Goal: Information Seeking & Learning: Learn about a topic

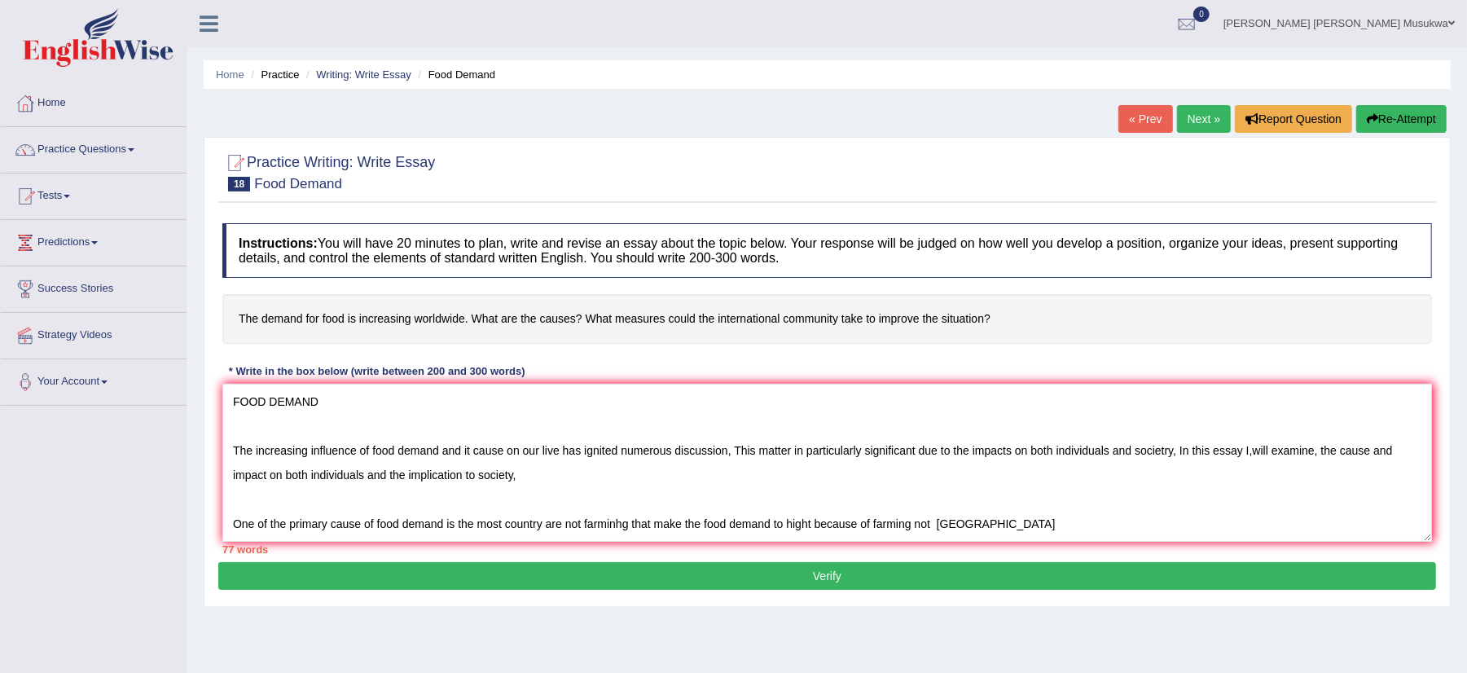
click at [981, 529] on textarea "FOOD DEMAND The increasing influence of food demand and it cause on our live ha…" at bounding box center [826, 463] width 1209 height 158
type textarea "FOOD DEMAND The increasing influence of food demand and it cause on our live ha…"
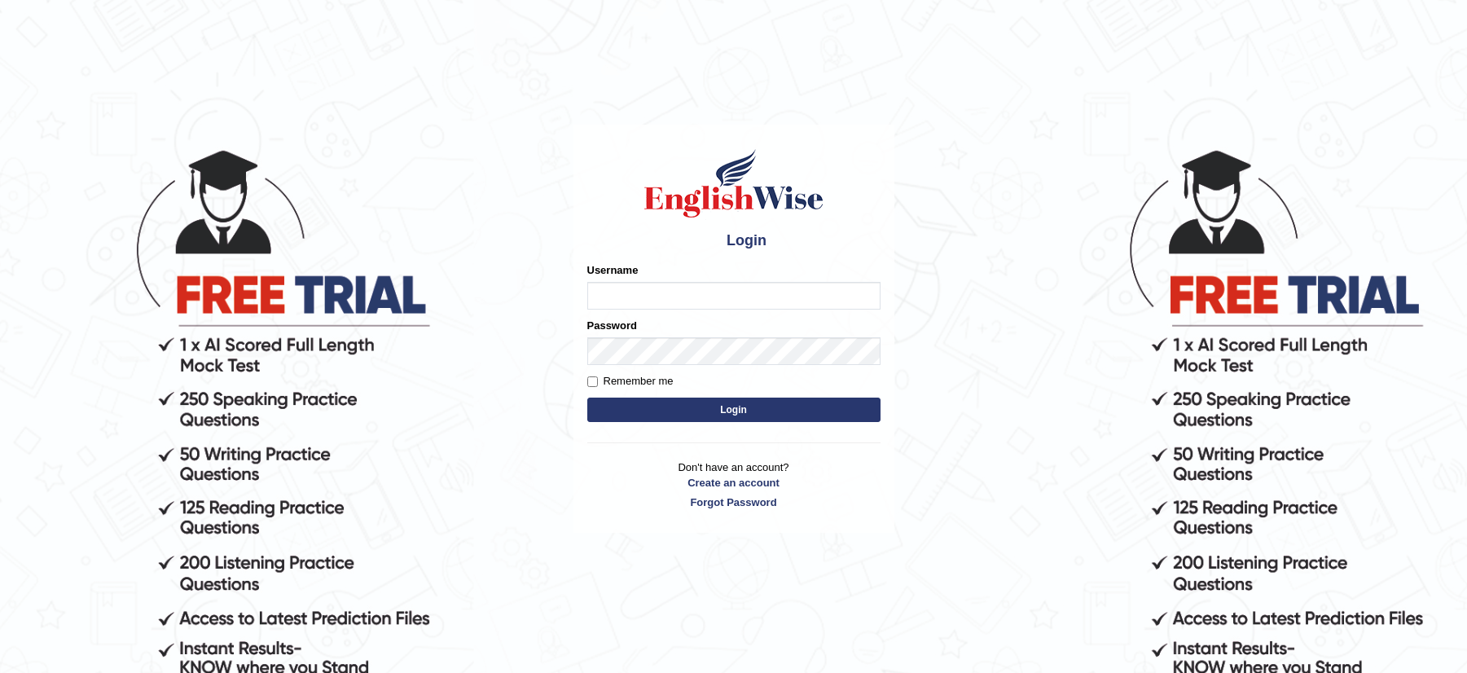
type input "musukwaluis1"
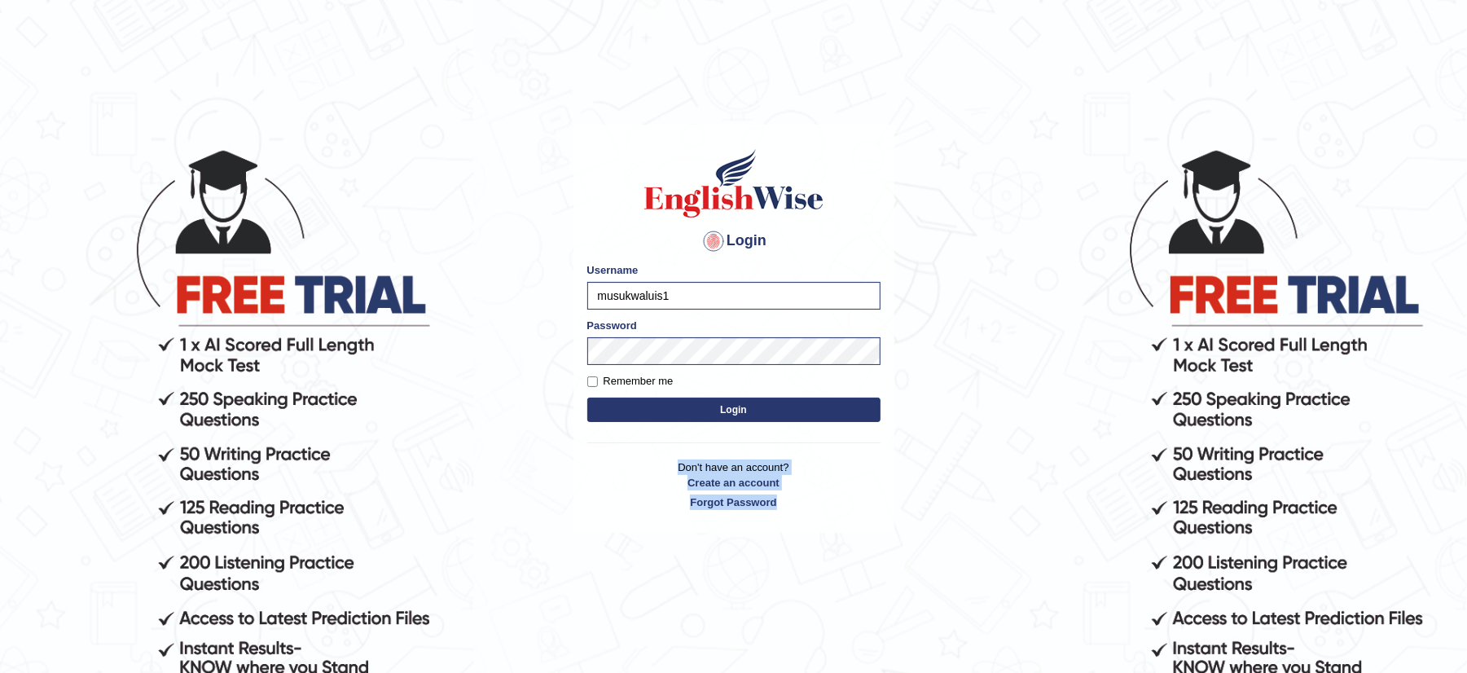
drag, startPoint x: 981, startPoint y: 528, endPoint x: 751, endPoint y: 406, distance: 260.8
click at [751, 406] on body "Login Please fix the following errors: Username musukwaluis1 Password Remember …" at bounding box center [733, 409] width 1467 height 673
click at [751, 406] on button "Login" at bounding box center [733, 409] width 293 height 24
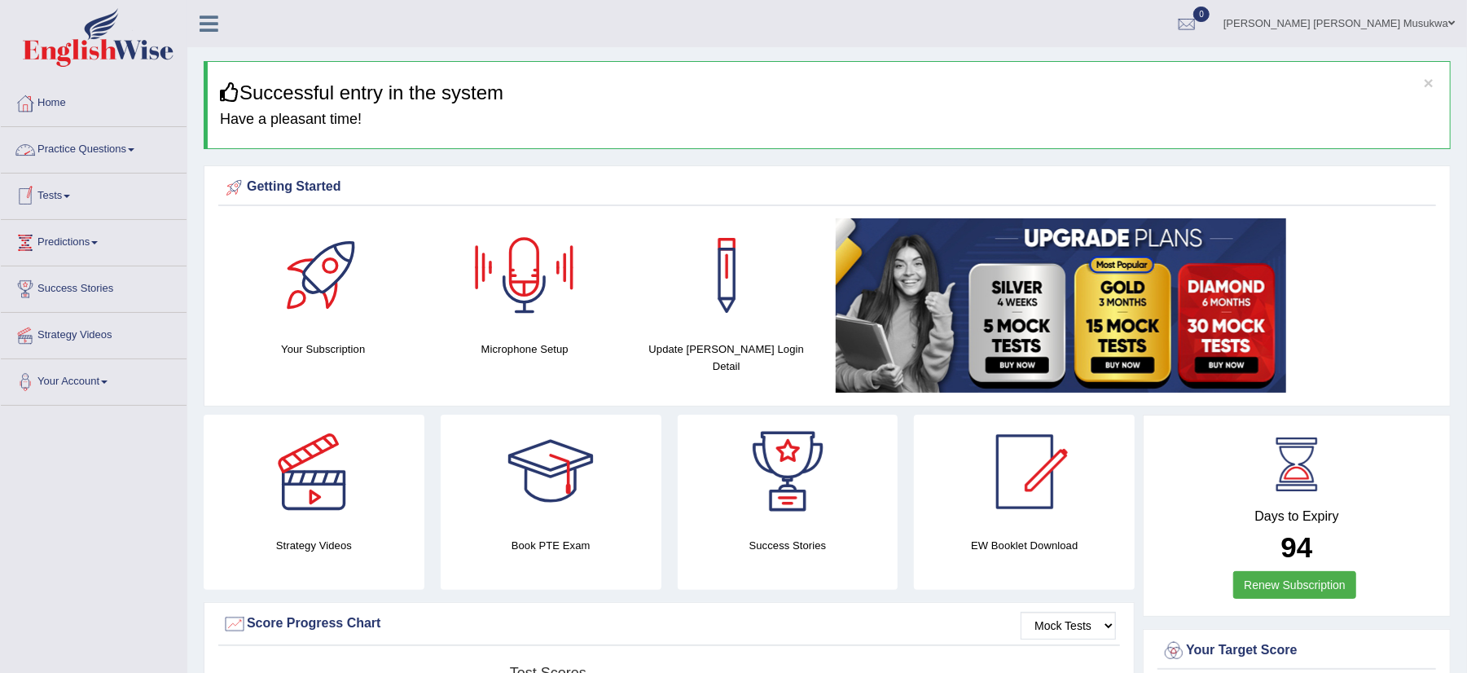
click at [92, 154] on link "Practice Questions" at bounding box center [94, 147] width 186 height 41
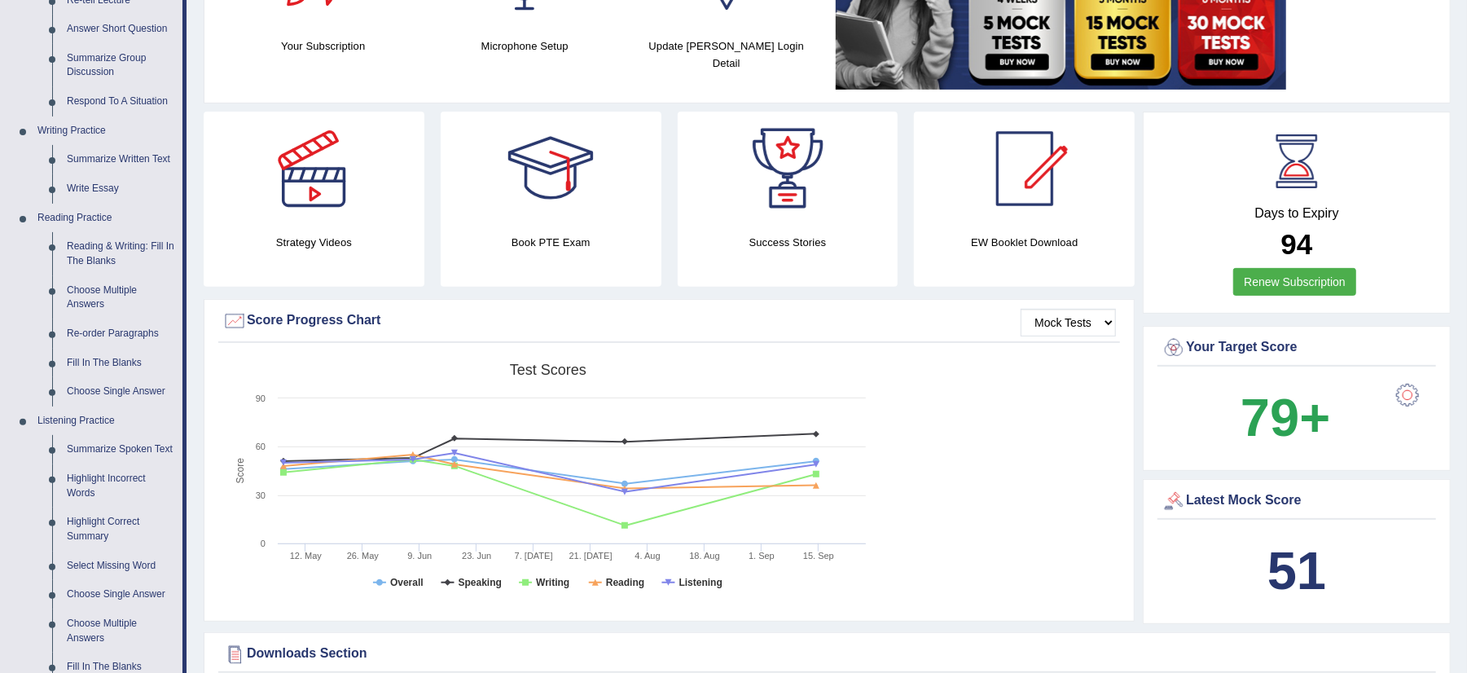
scroll to position [304, 0]
click at [91, 493] on link "Highlight Incorrect Words" at bounding box center [120, 484] width 123 height 43
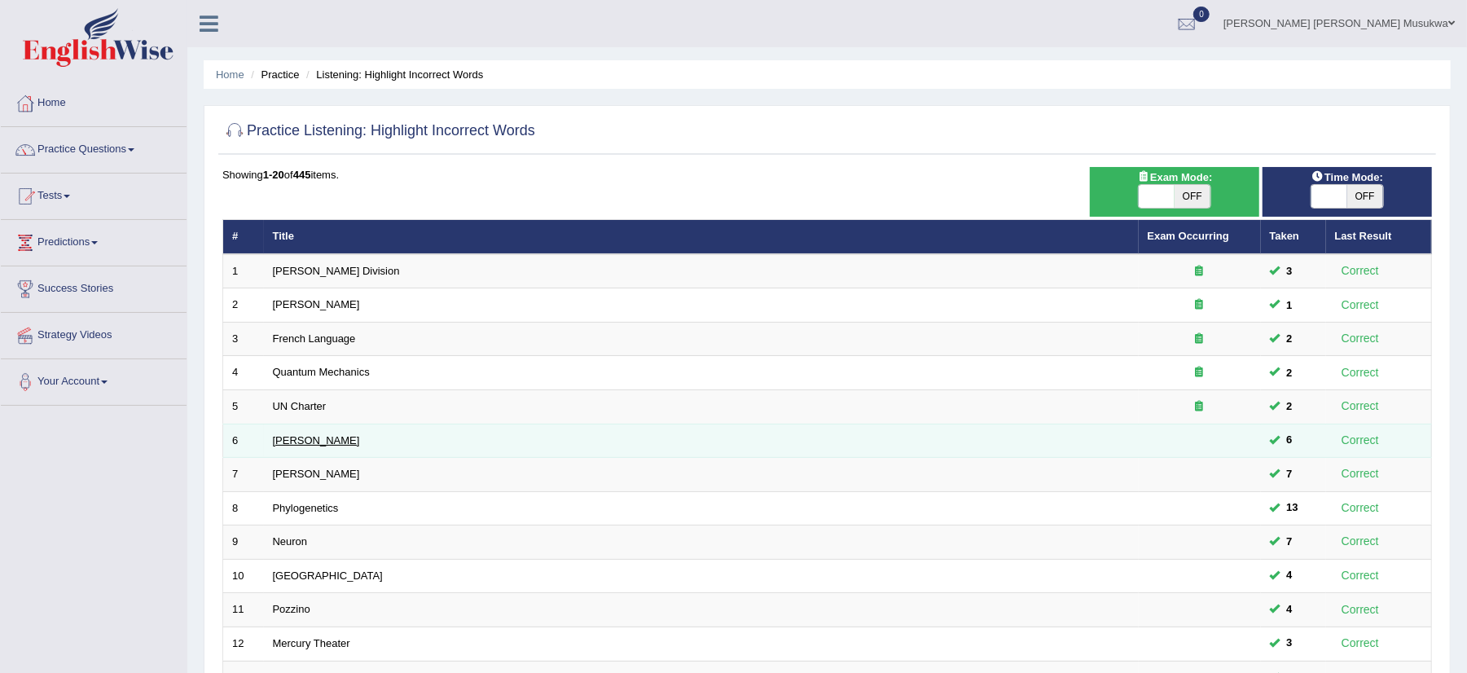
click at [301, 438] on link "Harold" at bounding box center [316, 440] width 87 height 12
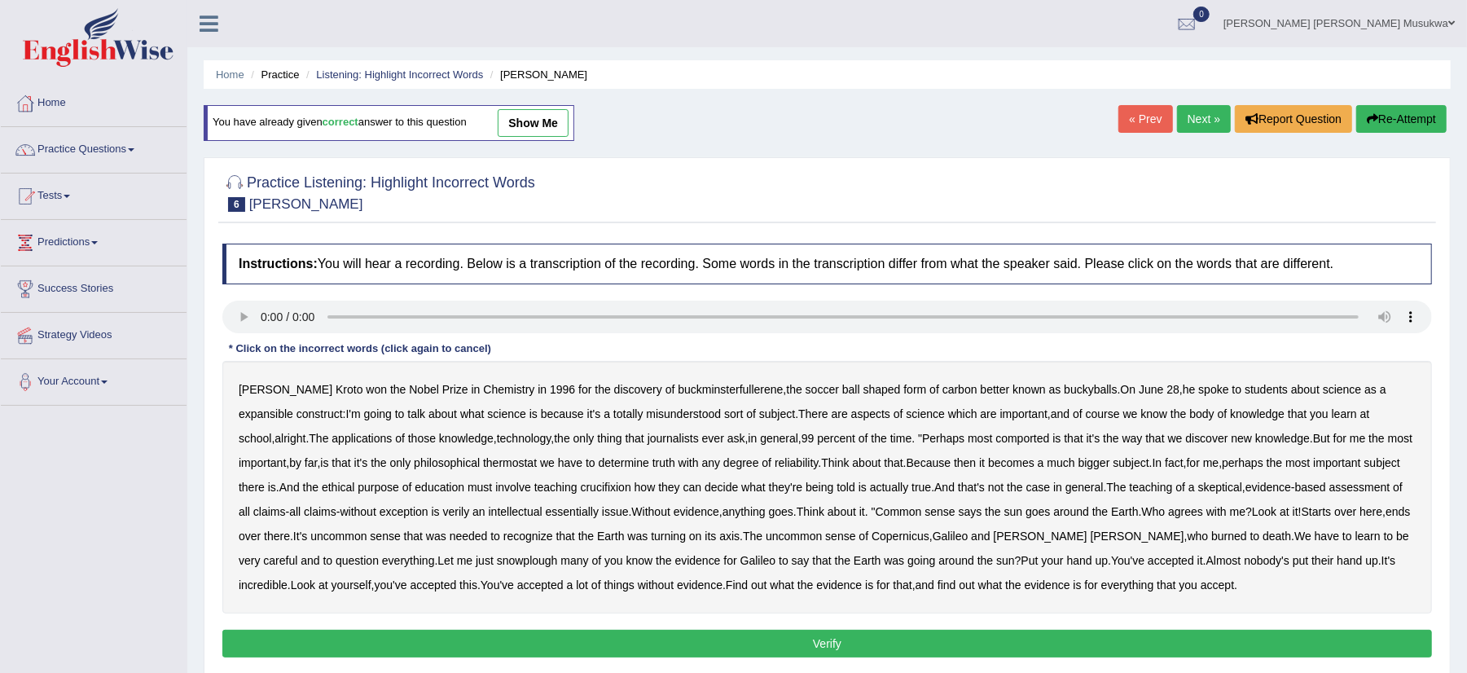
click at [678, 394] on b "buckminsterfullerene" at bounding box center [730, 389] width 105 height 13
click at [681, 396] on b "buckminsterfullerene" at bounding box center [730, 389] width 105 height 13
click at [293, 407] on b "expansible" at bounding box center [266, 413] width 55 height 13
click at [483, 461] on b "thermostat" at bounding box center [510, 462] width 54 height 13
click at [581, 486] on b "crucifixion" at bounding box center [606, 486] width 50 height 13
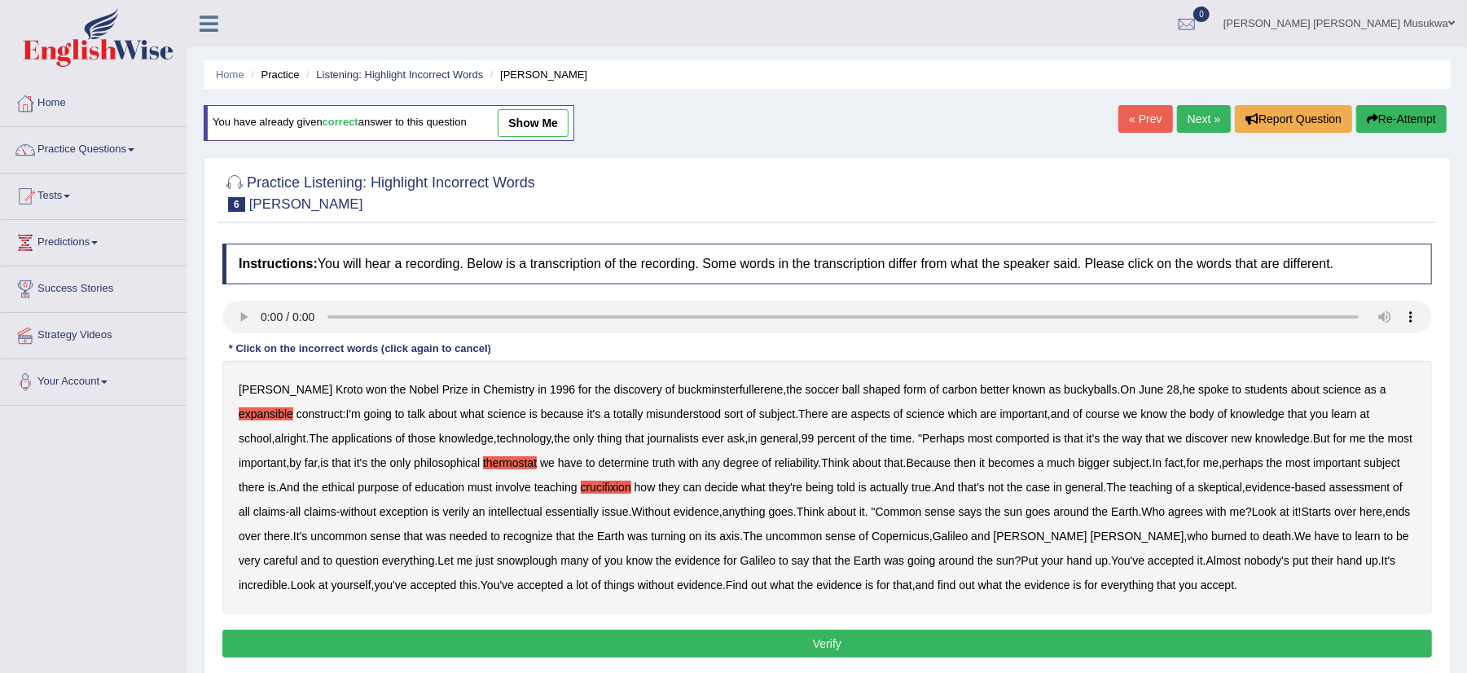
click at [497, 555] on b "snowplough" at bounding box center [527, 560] width 61 height 13
click at [1075, 476] on div "Harold Kroto won the Nobel Prize in Chemistry in 1996 for the discovery of buck…" at bounding box center [826, 487] width 1209 height 252
click at [558, 508] on b "essentially" at bounding box center [572, 511] width 53 height 13
click at [798, 414] on b "There" at bounding box center [813, 413] width 30 height 13
click at [764, 407] on div "Harold Kroto won the Nobel Prize in Chemistry in 1996 for the discovery of buck…" at bounding box center [826, 487] width 1209 height 252
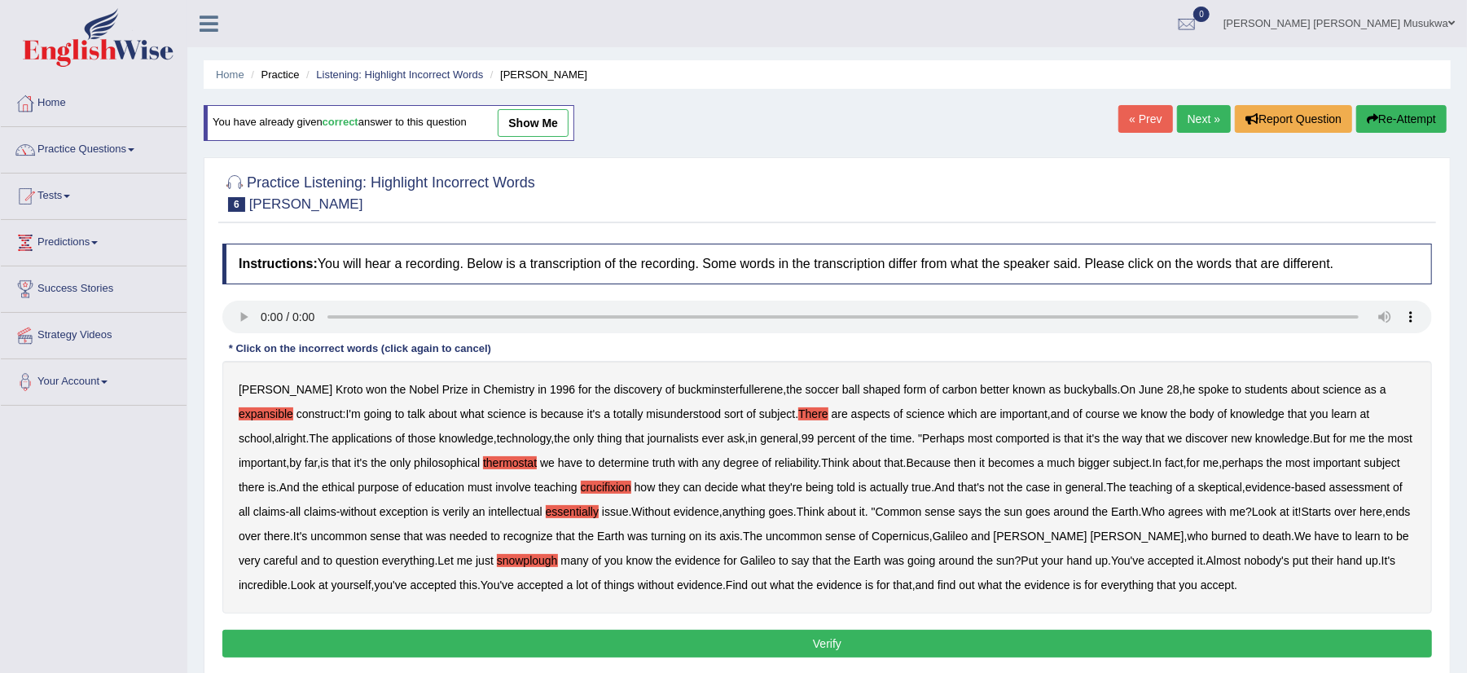
click at [764, 407] on div "Harold Kroto won the Nobel Prize in Chemistry in 1996 for the discovery of buck…" at bounding box center [826, 487] width 1209 height 252
click at [798, 414] on b "There" at bounding box center [813, 413] width 30 height 13
click at [502, 512] on b "intellectual" at bounding box center [516, 511] width 54 height 13
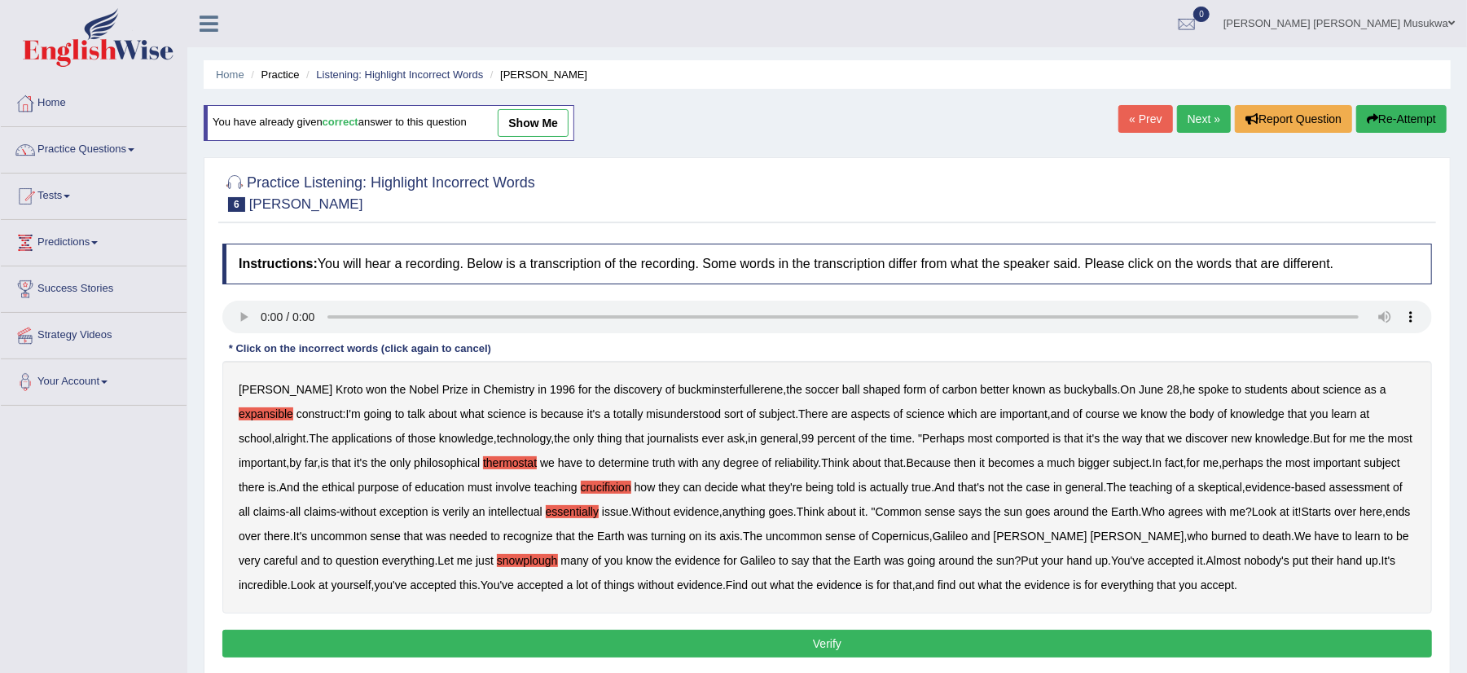
click at [760, 443] on b "general" at bounding box center [779, 438] width 38 height 13
drag, startPoint x: 841, startPoint y: 450, endPoint x: 912, endPoint y: 483, distance: 78.0
click at [912, 483] on div "Harold Kroto won the Nobel Prize in Chemistry in 1996 for the discovery of buck…" at bounding box center [826, 487] width 1209 height 252
drag, startPoint x: 917, startPoint y: 483, endPoint x: 962, endPoint y: 495, distance: 46.4
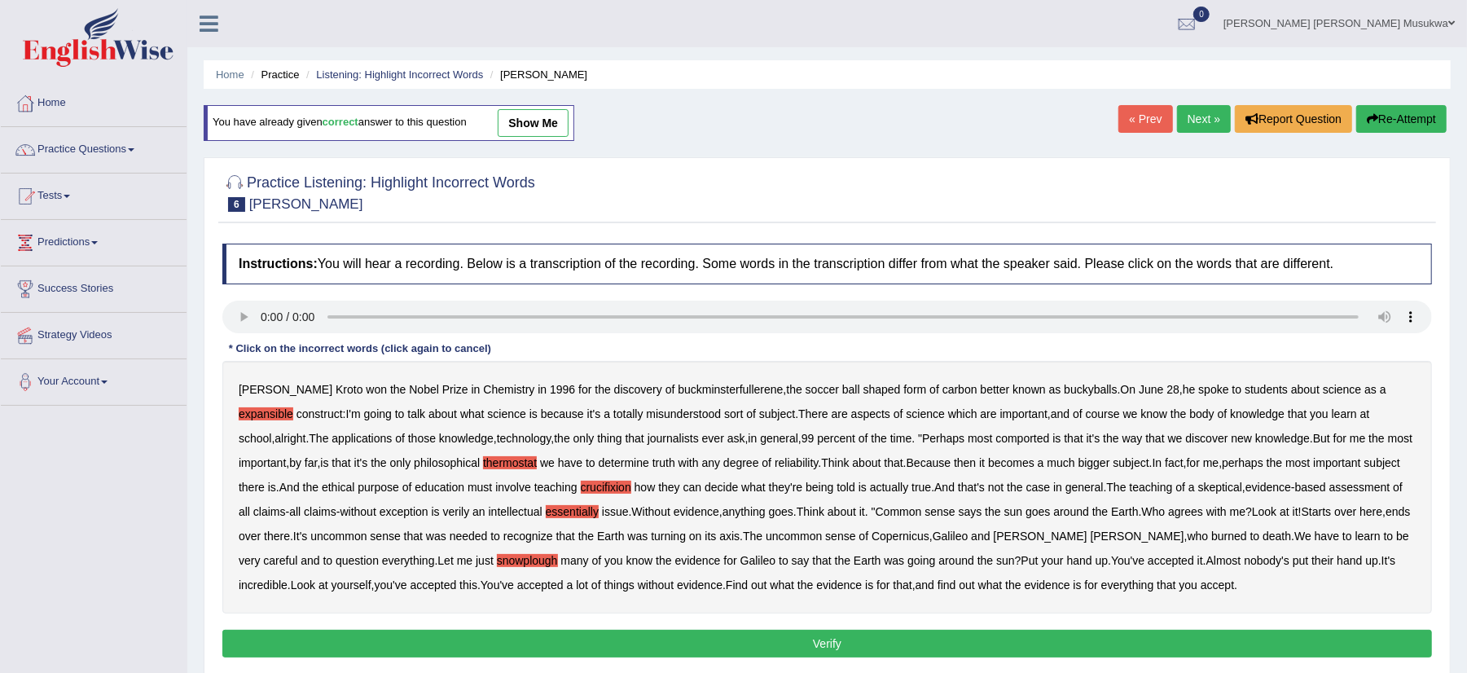
click at [962, 495] on div "Harold Kroto won the Nobel Prize in Chemistry in 1996 for the discovery of buck…" at bounding box center [826, 487] width 1209 height 252
drag, startPoint x: 962, startPoint y: 495, endPoint x: 1011, endPoint y: 505, distance: 50.6
click at [1011, 505] on div "Harold Kroto won the Nobel Prize in Chemistry in 1996 for the discovery of buck…" at bounding box center [826, 487] width 1209 height 252
click at [534, 485] on b "teaching" at bounding box center [555, 486] width 43 height 13
click at [534, 493] on b "teaching" at bounding box center [555, 486] width 43 height 13
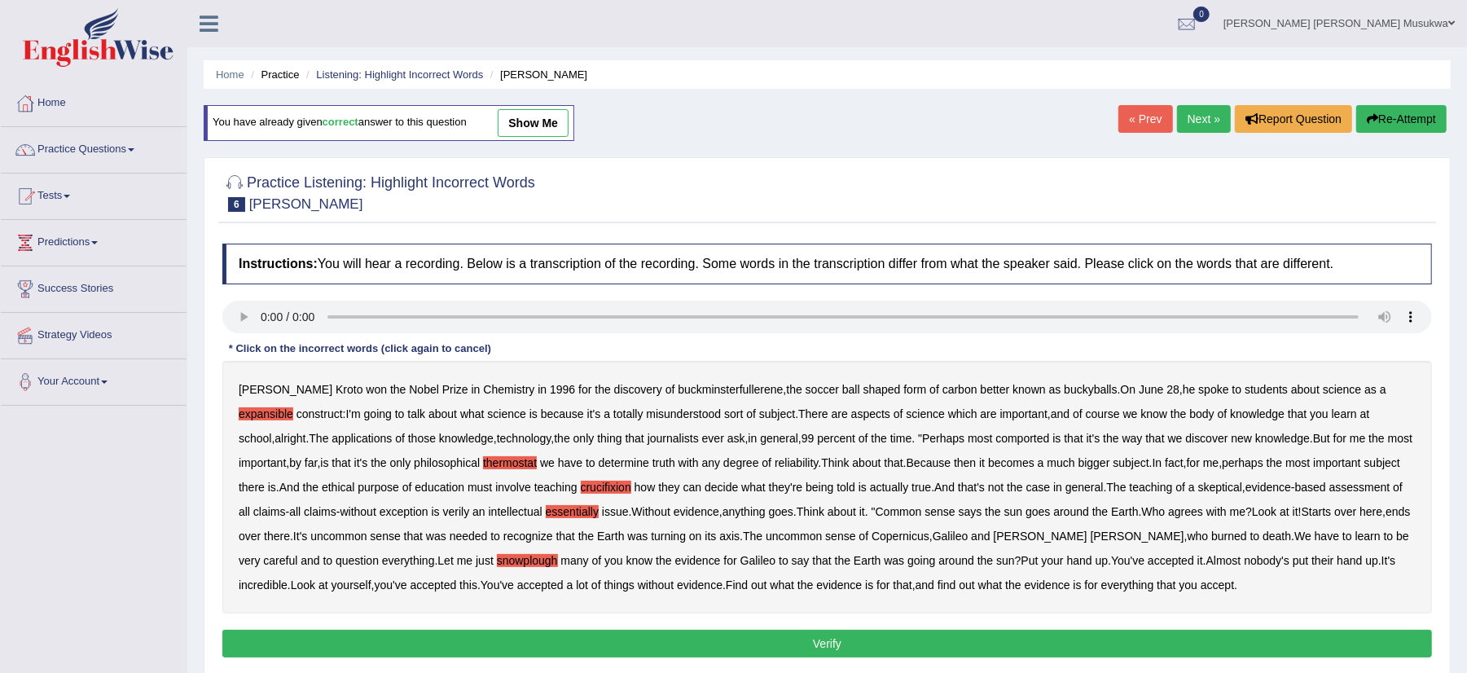
click at [463, 525] on div "Harold Kroto won the Nobel Prize in Chemistry in 1996 for the discovery of buck…" at bounding box center [826, 487] width 1209 height 252
click at [443, 518] on b "verily" at bounding box center [456, 511] width 27 height 13
click at [505, 529] on div "Harold Kroto won the Nobel Prize in Chemistry in 1996 for the discovery of buck…" at bounding box center [826, 487] width 1209 height 252
click at [844, 645] on button "Verify" at bounding box center [826, 643] width 1209 height 28
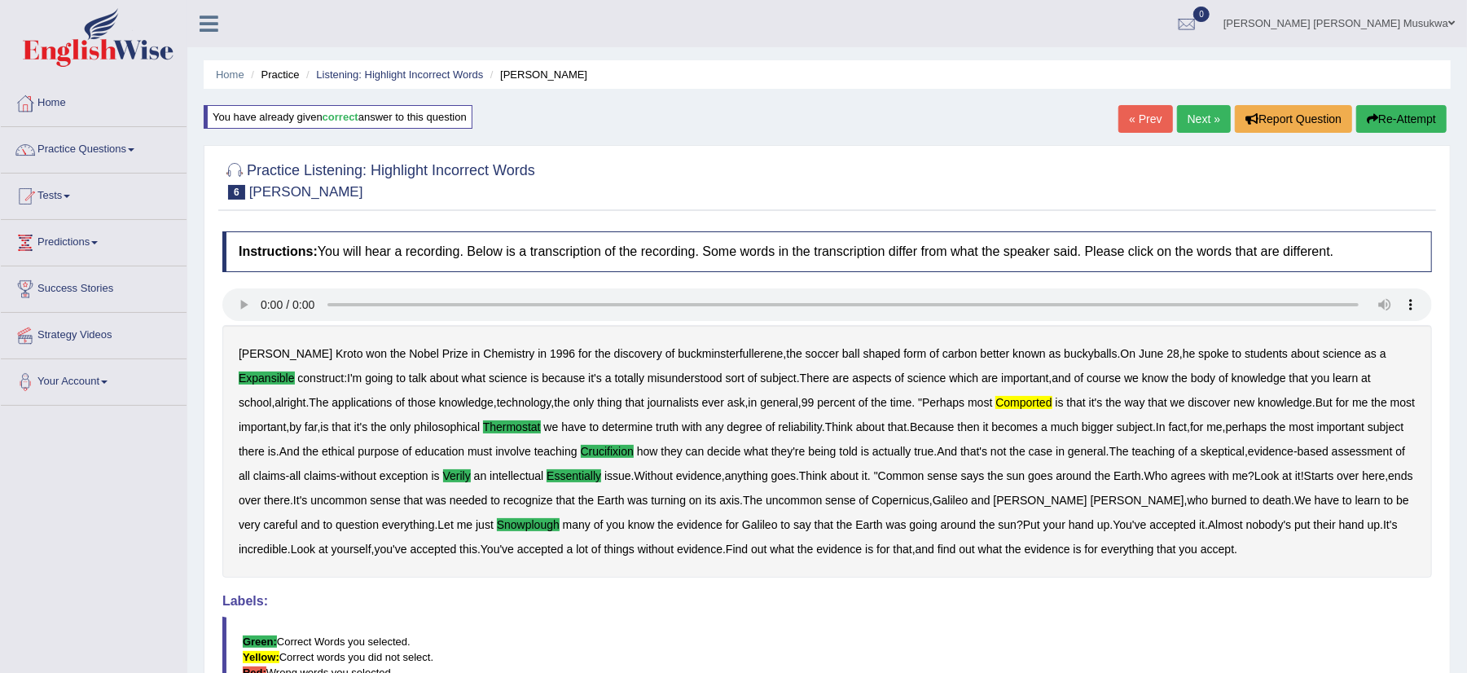
click at [1378, 124] on button "Re-Attempt" at bounding box center [1401, 119] width 90 height 28
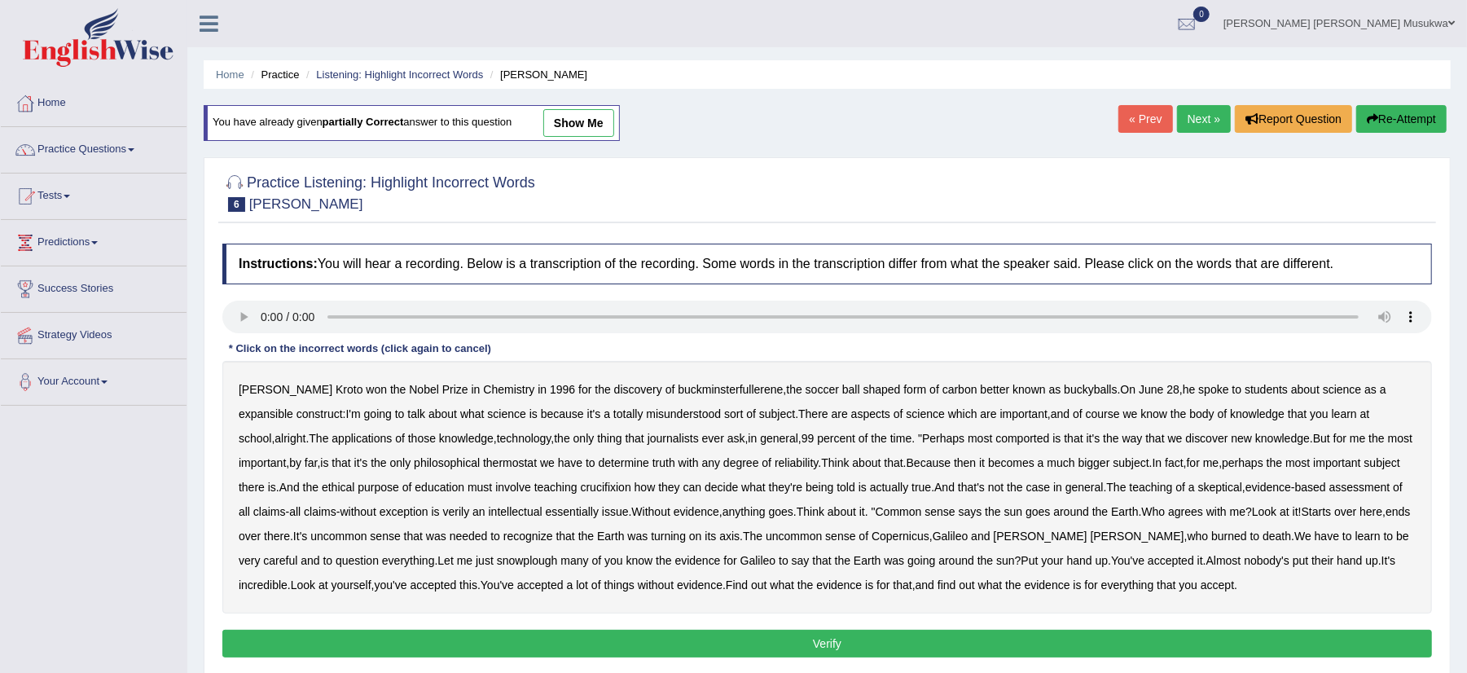
click at [695, 405] on div "[PERSON_NAME] won the Nobel Prize in Chemistry in [DATE] for the discovery of b…" at bounding box center [826, 487] width 1209 height 252
click at [293, 407] on b "expansible" at bounding box center [266, 413] width 55 height 13
click at [966, 448] on div "[PERSON_NAME] won the Nobel Prize in Chemistry in [DATE] for the discovery of b…" at bounding box center [826, 487] width 1209 height 252
click at [995, 437] on b "comported" at bounding box center [1022, 438] width 54 height 13
click at [483, 467] on b "thermostat" at bounding box center [510, 462] width 54 height 13
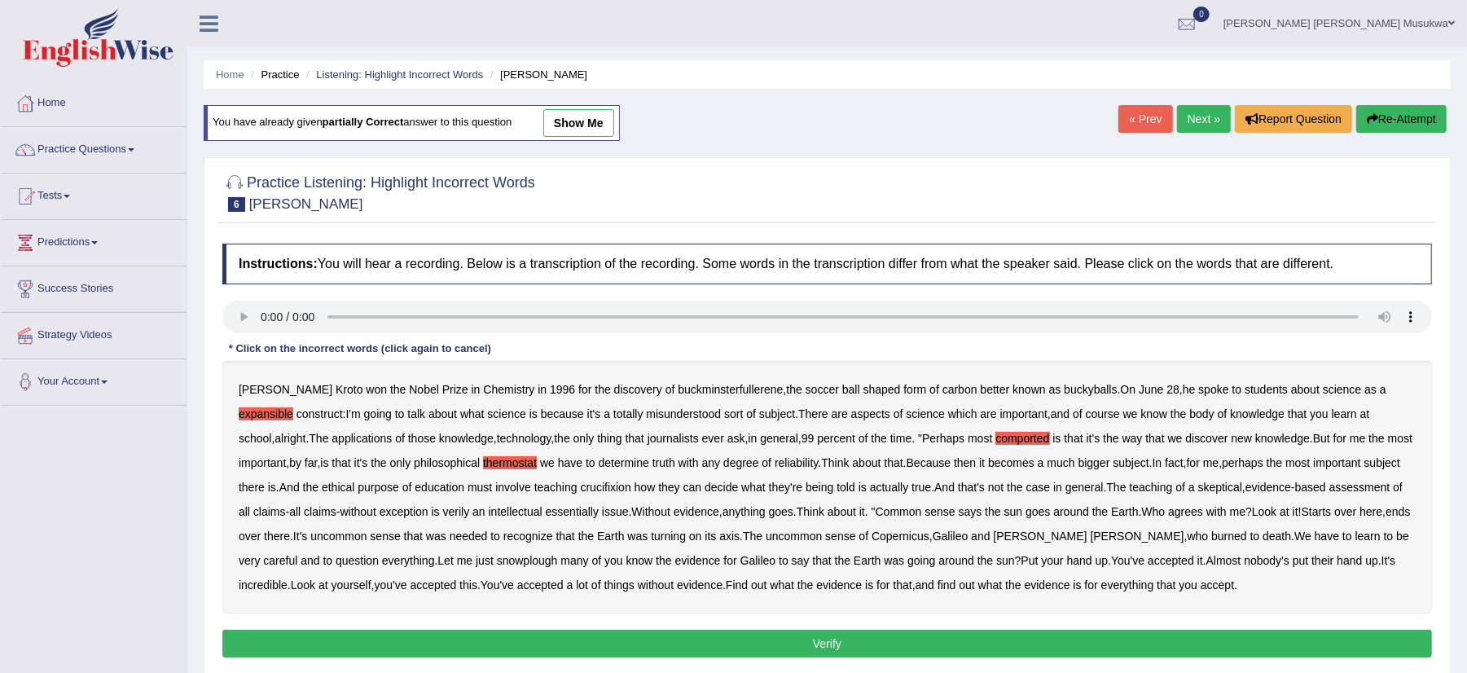
click at [821, 458] on b "Think" at bounding box center [835, 462] width 28 height 13
click at [581, 489] on b "crucifixion" at bounding box center [606, 486] width 50 height 13
click at [958, 490] on b "that's" at bounding box center [971, 486] width 27 height 13
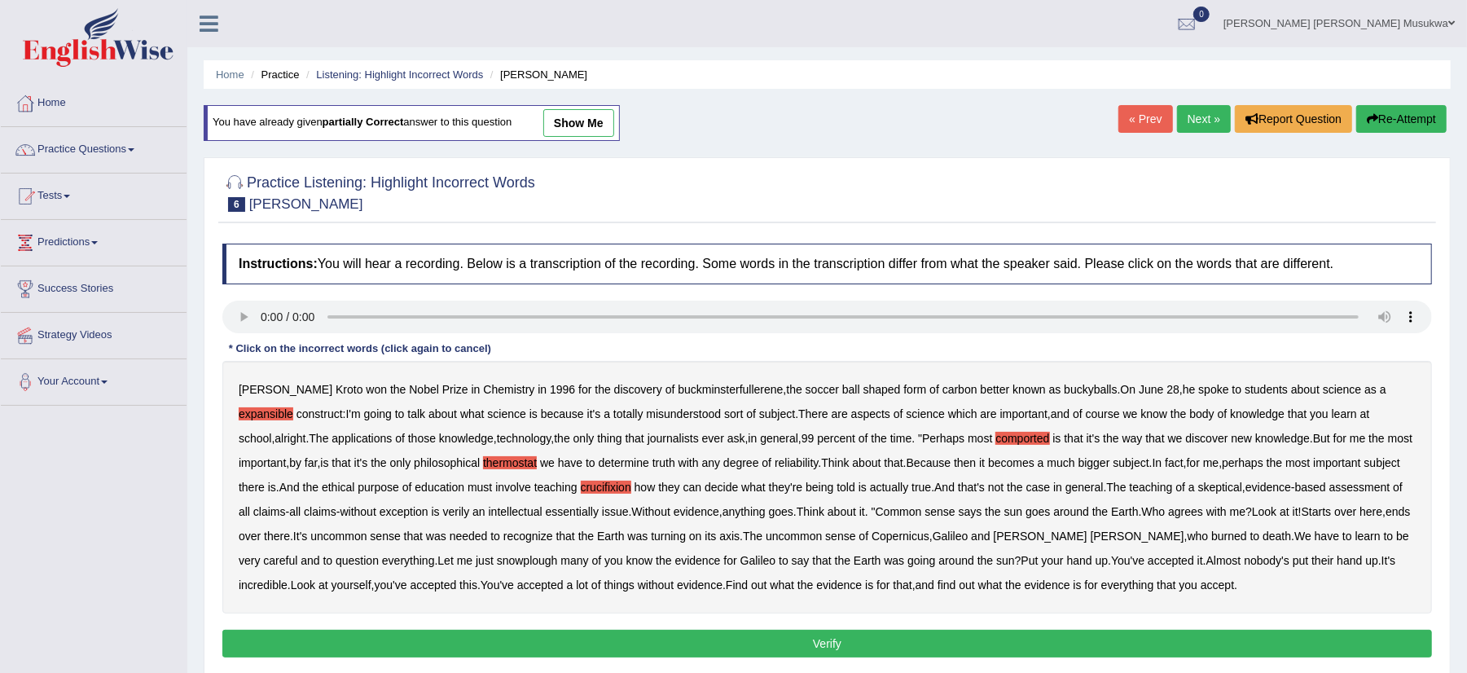
click at [443, 515] on b "verily" at bounding box center [456, 511] width 27 height 13
click at [565, 513] on b "essentially" at bounding box center [572, 511] width 53 height 13
click at [763, 549] on div "[PERSON_NAME] won the Nobel Prize in Chemistry in [DATE] for the discovery of b…" at bounding box center [826, 487] width 1209 height 252
click at [497, 562] on b "snowplough" at bounding box center [527, 560] width 61 height 13
drag, startPoint x: 1057, startPoint y: 531, endPoint x: 1186, endPoint y: 555, distance: 130.8
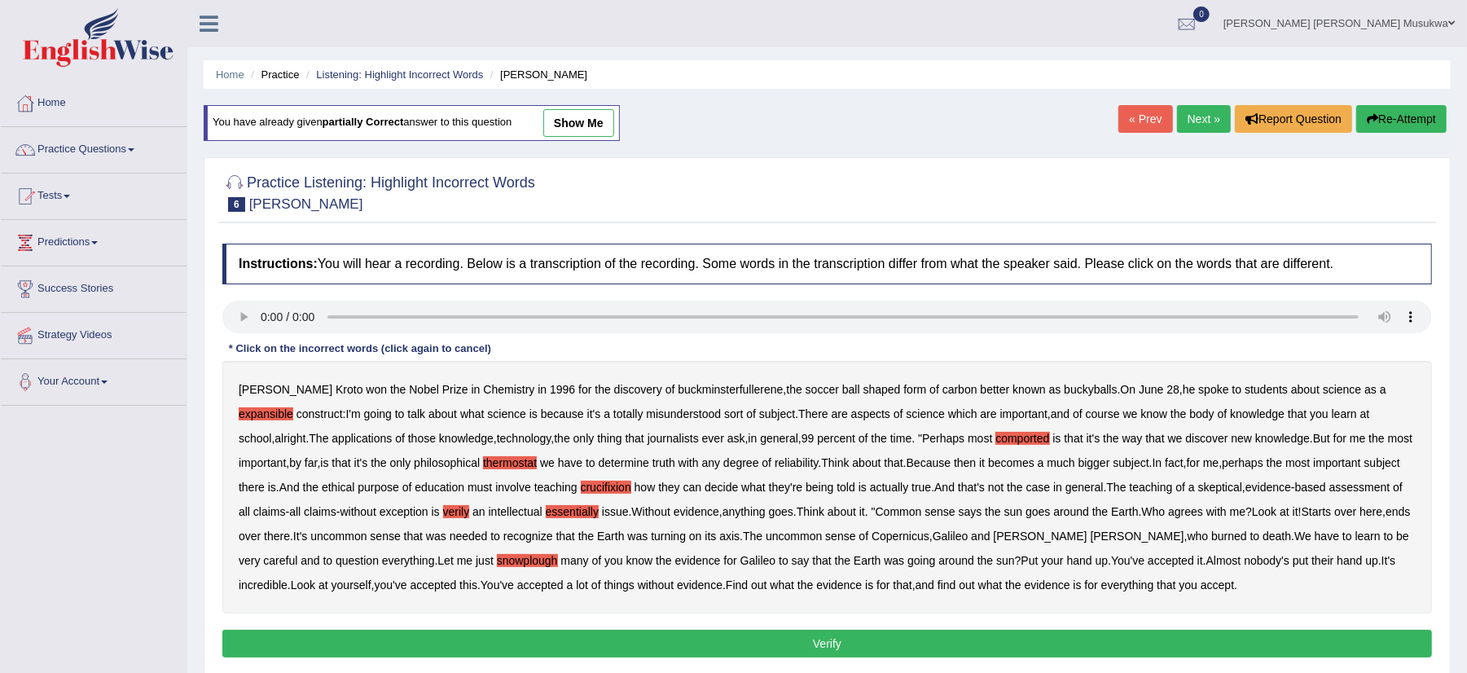
click at [1186, 555] on div "[PERSON_NAME] won the Nobel Prize in Chemistry in [DATE] for the discovery of b…" at bounding box center [826, 487] width 1209 height 252
click at [611, 599] on div "[PERSON_NAME] won the Nobel Prize in Chemistry in [DATE] for the discovery of b…" at bounding box center [826, 487] width 1209 height 252
click at [721, 600] on div "[PERSON_NAME] won the Nobel Prize in Chemistry in [DATE] for the discovery of b…" at bounding box center [826, 487] width 1209 height 252
click at [828, 651] on button "Verify" at bounding box center [826, 643] width 1209 height 28
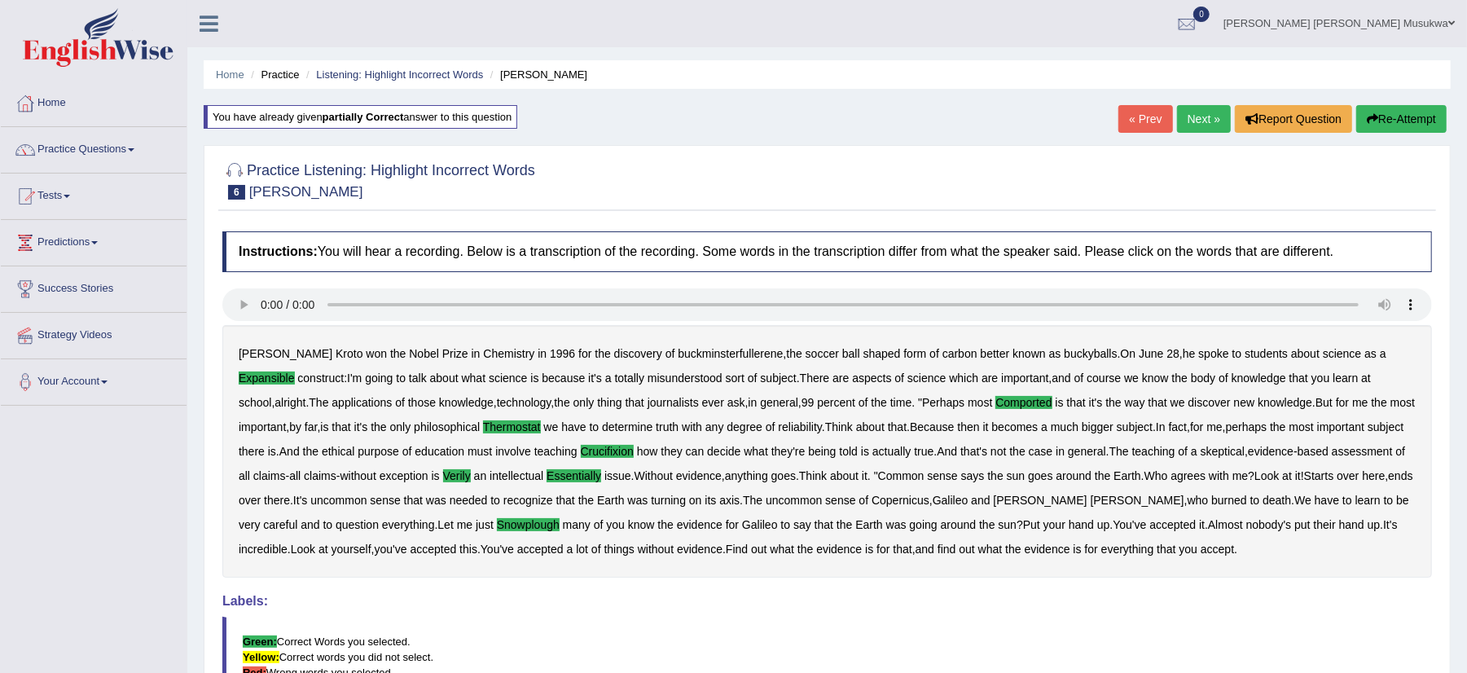
click at [1195, 112] on link "Next »" at bounding box center [1204, 119] width 54 height 28
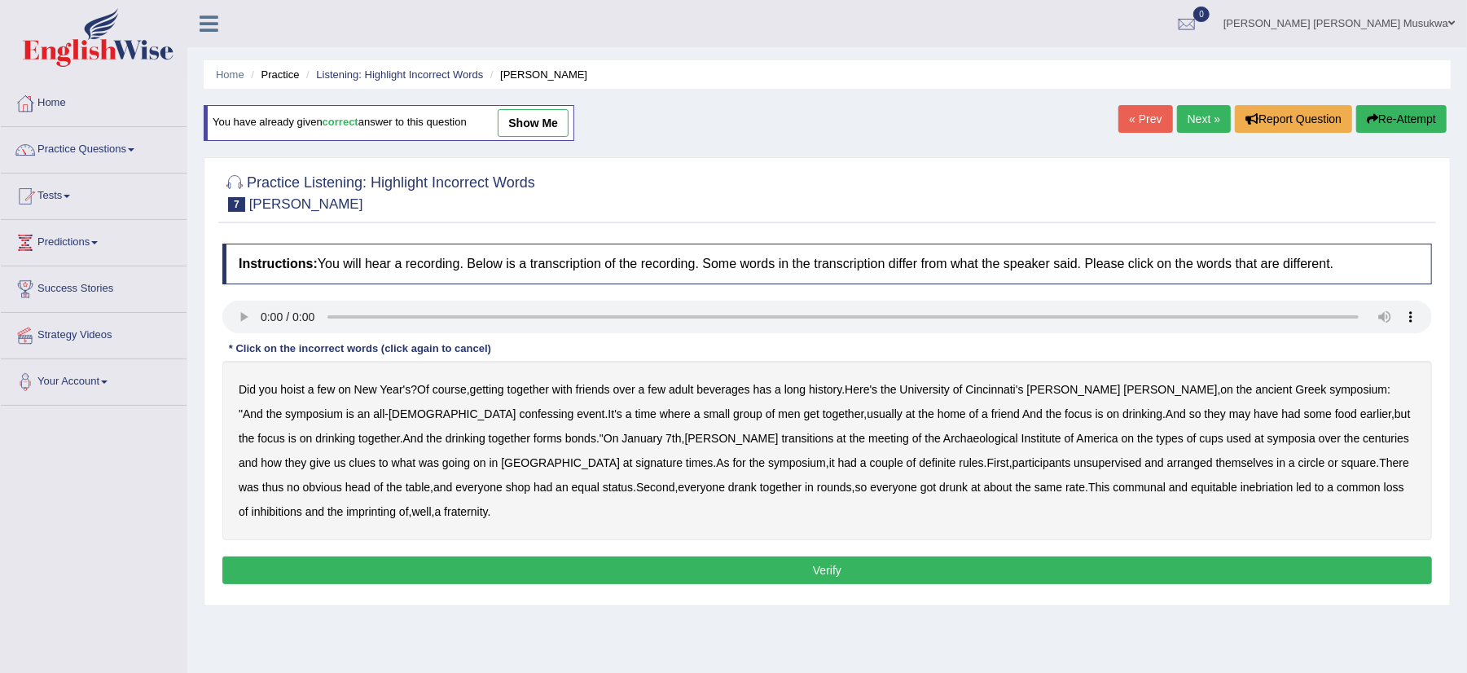
click at [520, 415] on b "confessing" at bounding box center [547, 413] width 55 height 13
click at [768, 467] on b "symposium" at bounding box center [797, 462] width 58 height 13
click at [782, 441] on b "transitions" at bounding box center [808, 438] width 52 height 13
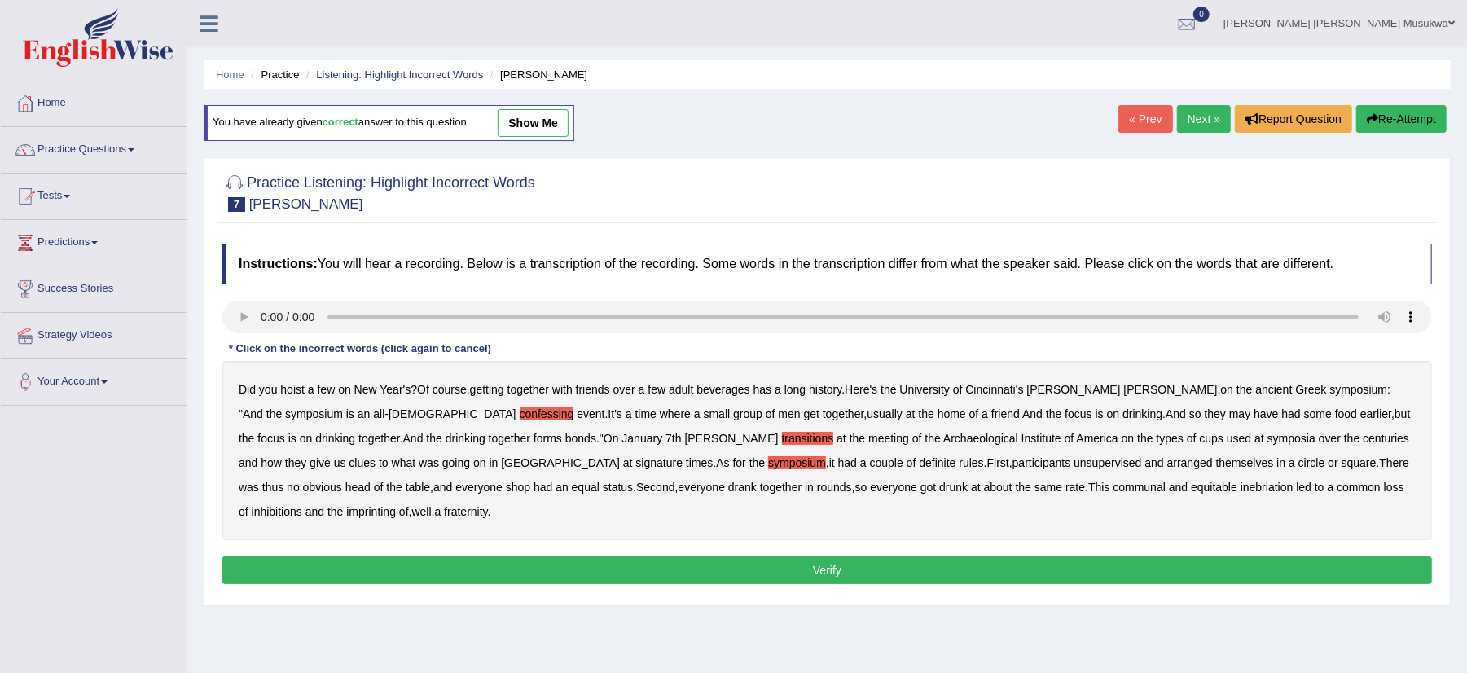
click at [768, 459] on b "symposium" at bounding box center [797, 462] width 58 height 13
click at [652, 379] on div "Did you hoist a few on New Year's ? Of course , getting together with friends o…" at bounding box center [826, 450] width 1209 height 179
drag, startPoint x: 760, startPoint y: 402, endPoint x: 800, endPoint y: 444, distance: 57.6
click at [800, 444] on div "Did you hoist a few on New Year's ? Of course , getting together with friends o…" at bounding box center [826, 450] width 1209 height 179
click at [1362, 433] on b "centuries" at bounding box center [1385, 438] width 46 height 13
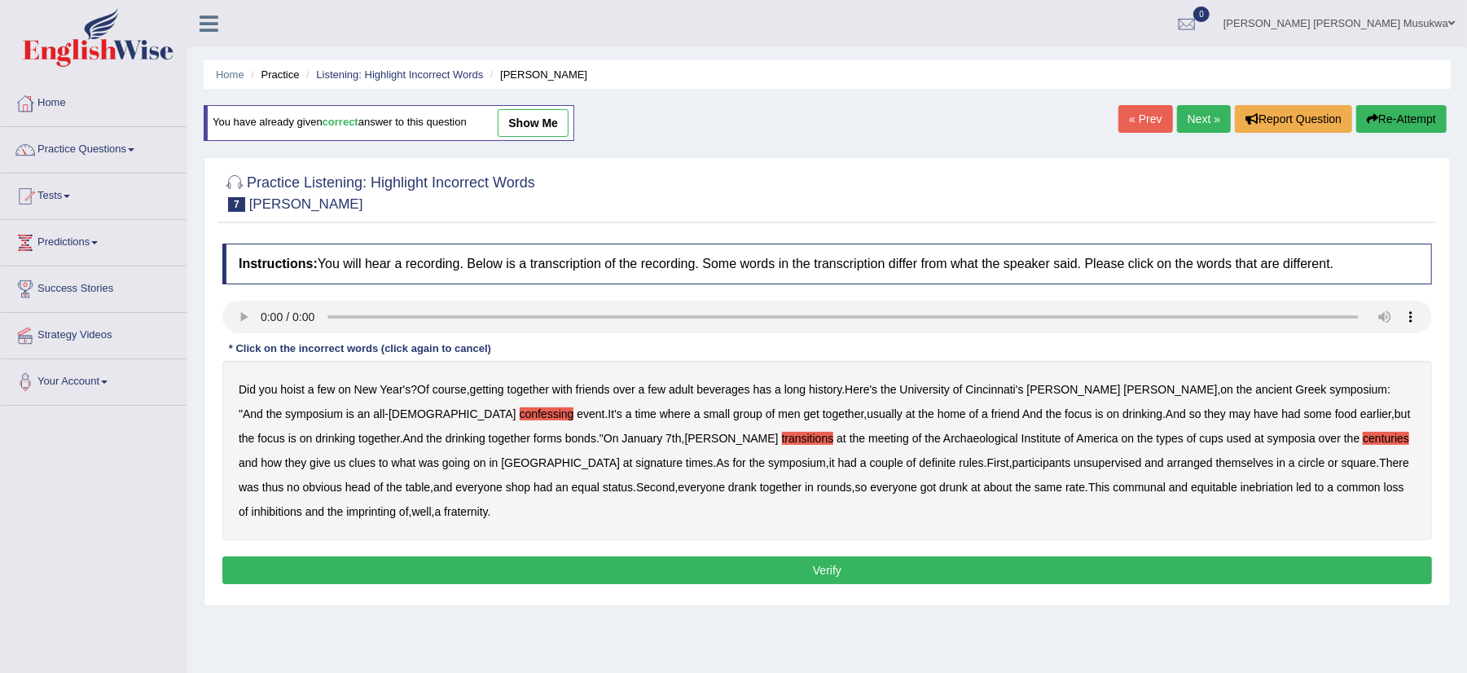
click at [1362, 440] on b "centuries" at bounding box center [1385, 438] width 46 height 13
click at [1362, 438] on b "centuries" at bounding box center [1385, 438] width 46 height 13
click at [805, 484] on b "in" at bounding box center [809, 486] width 9 height 13
click at [500, 479] on div "Did you hoist a few on New Year's ? Of course , getting together with friends o…" at bounding box center [826, 450] width 1209 height 179
click at [805, 493] on b "in" at bounding box center [809, 486] width 9 height 13
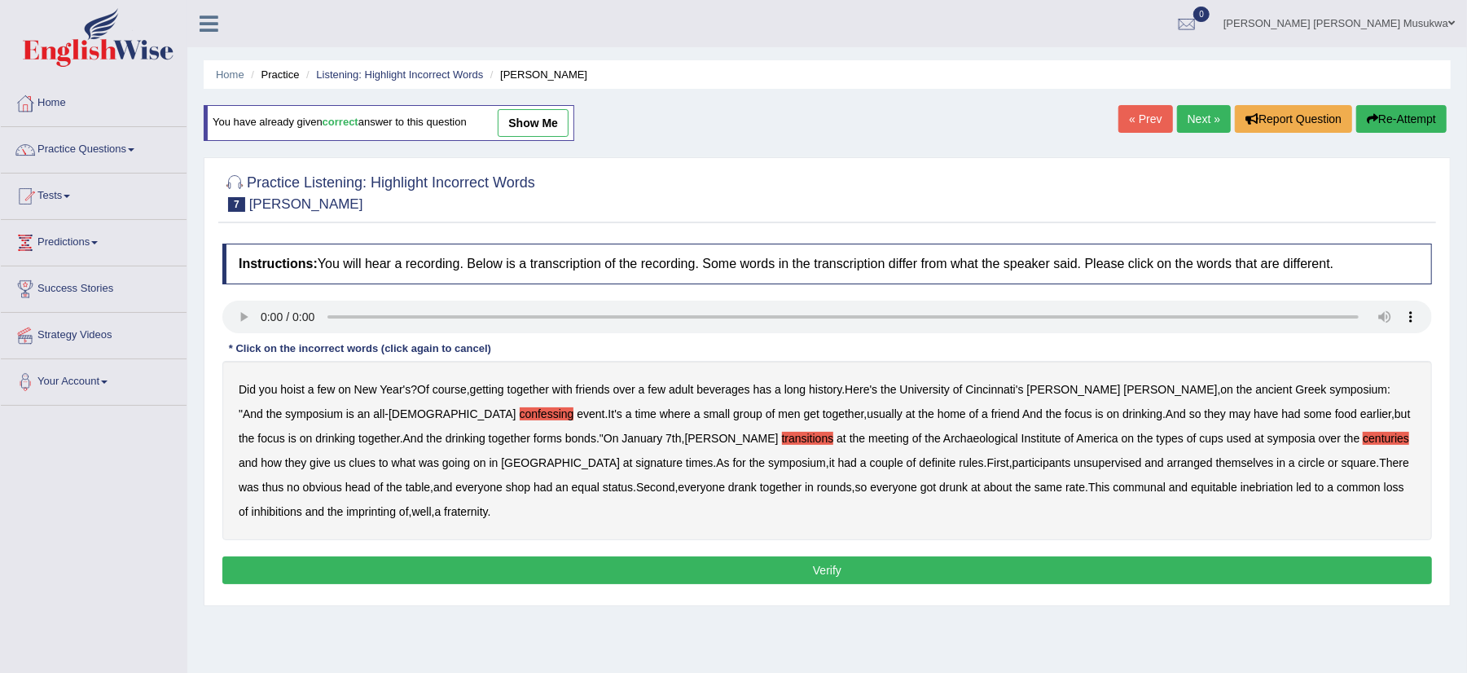
click at [834, 556] on button "Verify" at bounding box center [826, 570] width 1209 height 28
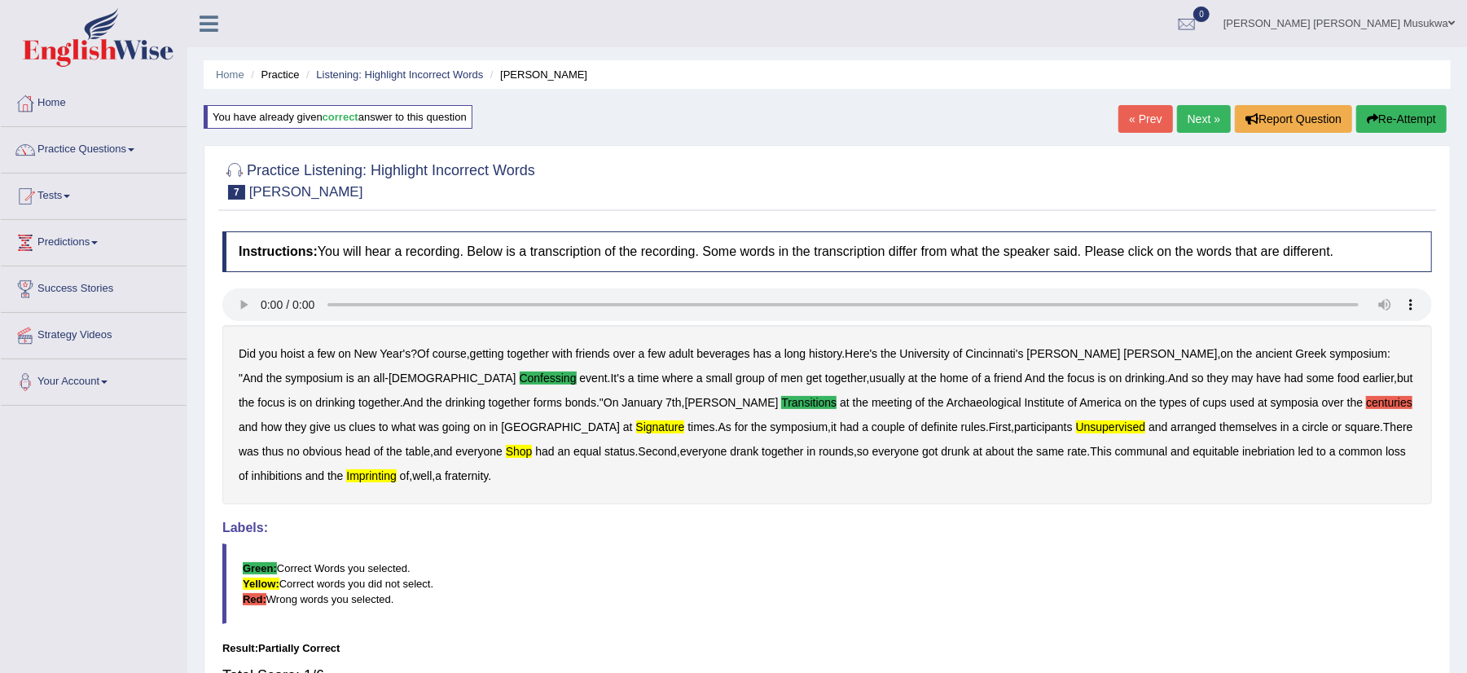
click at [1375, 118] on button "Re-Attempt" at bounding box center [1401, 119] width 90 height 28
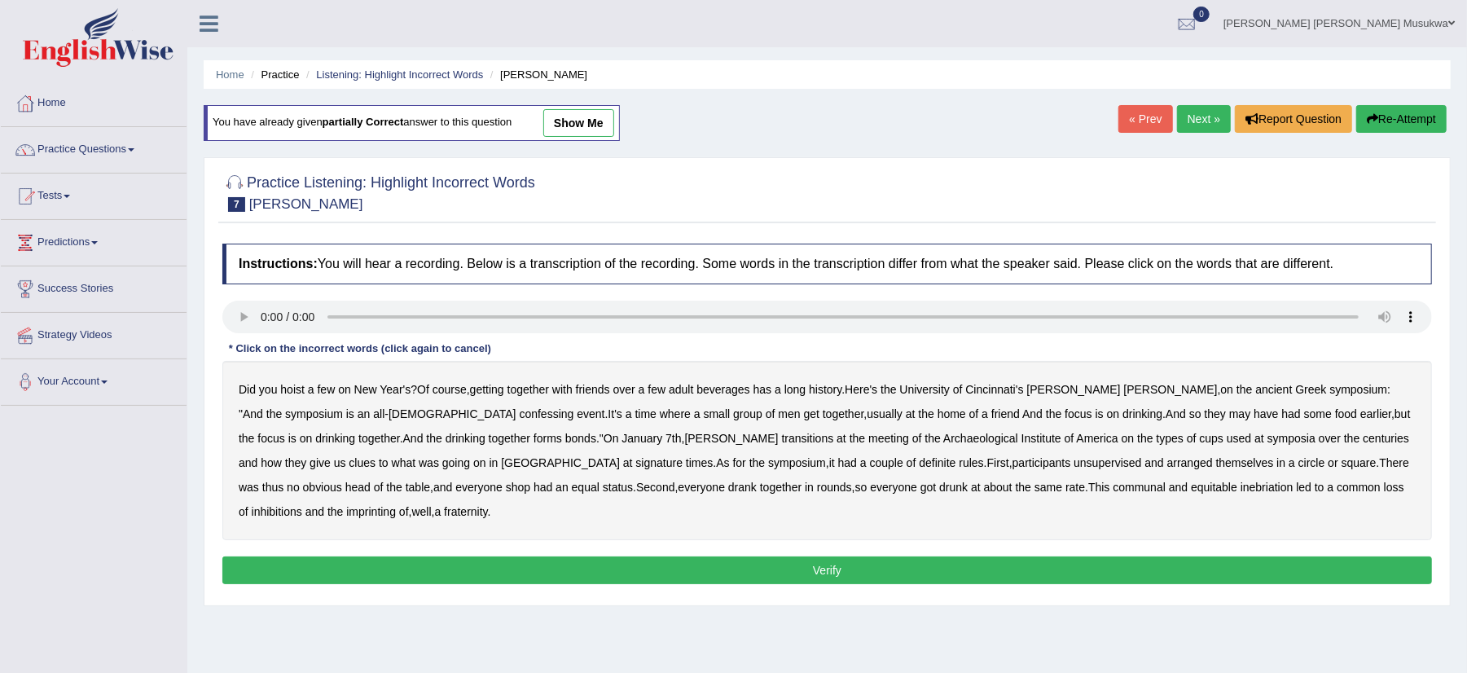
click at [1309, 382] on div "Did you hoist a few on New Year's ? Of course , getting together with friends o…" at bounding box center [826, 450] width 1209 height 179
click at [520, 417] on b "confessing" at bounding box center [547, 413] width 55 height 13
click at [636, 467] on b "signature" at bounding box center [659, 462] width 47 height 13
click at [530, 480] on b "shop" at bounding box center [518, 486] width 24 height 13
click at [487, 505] on b "fraternity" at bounding box center [465, 511] width 43 height 13
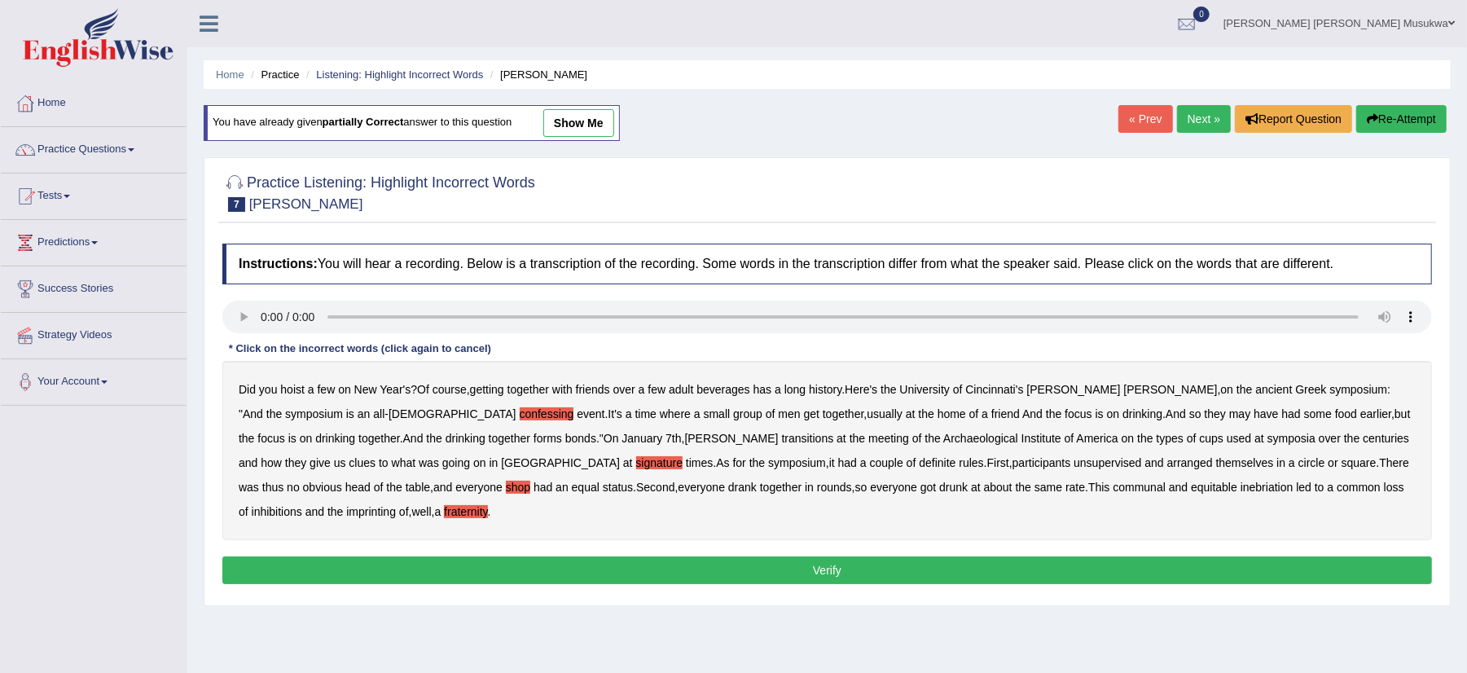
click at [1108, 432] on div "Did you hoist a few on New Year's ? Of course , getting together with friends o…" at bounding box center [826, 450] width 1209 height 179
click at [655, 556] on button "Verify" at bounding box center [826, 570] width 1209 height 28
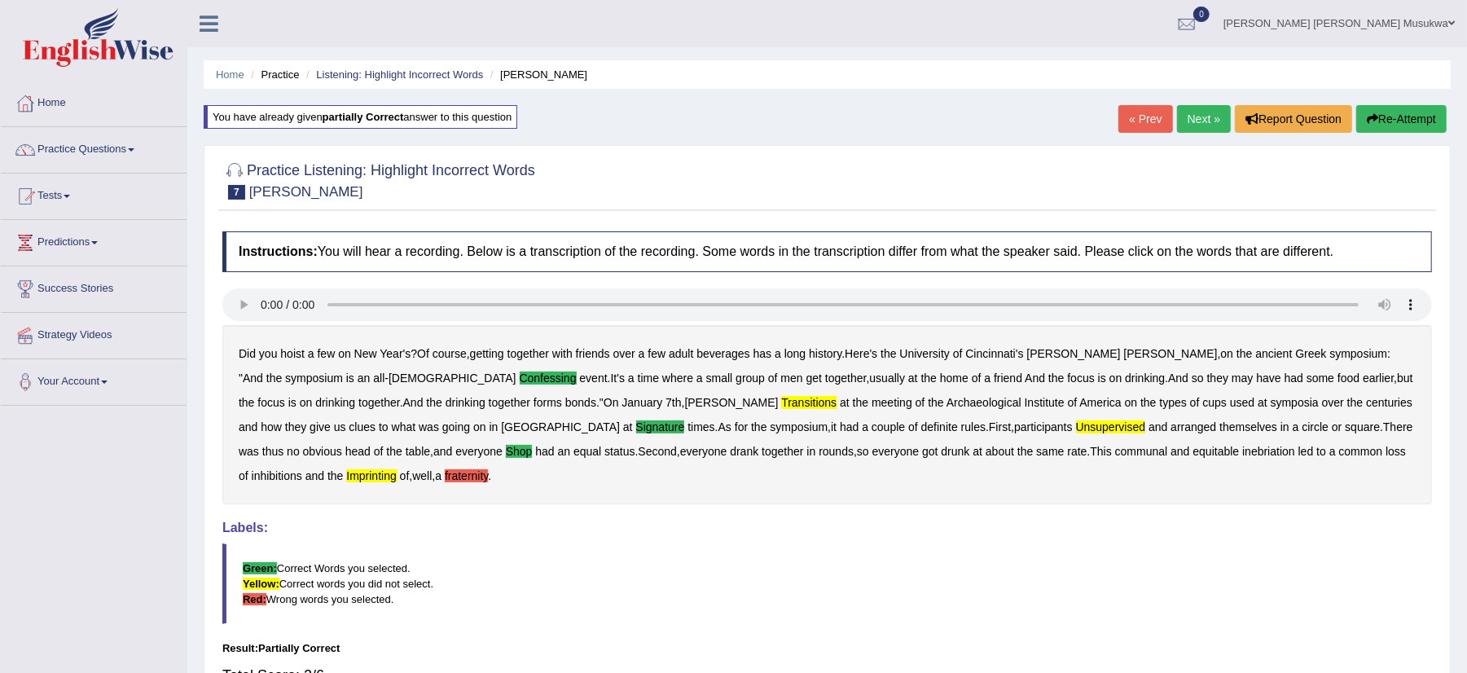
click at [655, 548] on blockquote "Green: Correct Words you selected. Yellow: Correct words you did not select. Re…" at bounding box center [826, 583] width 1209 height 81
